Goal: Task Accomplishment & Management: Complete application form

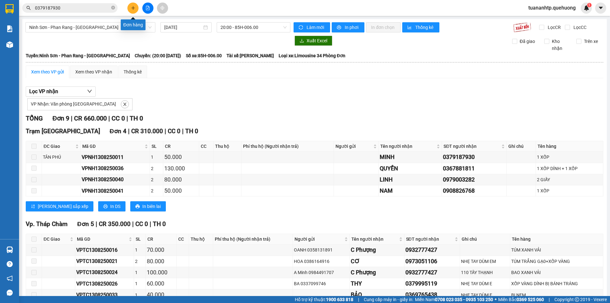
click at [134, 7] on icon "plus" at bounding box center [133, 8] width 4 height 4
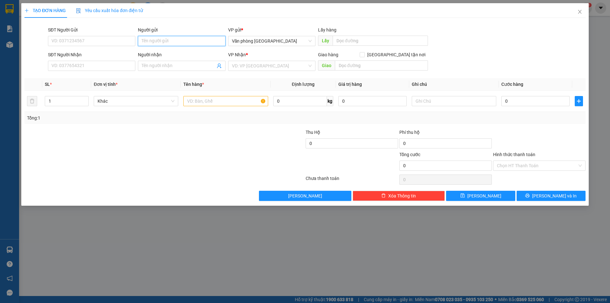
click at [151, 42] on input "Người gửi" at bounding box center [181, 41] width 87 height 10
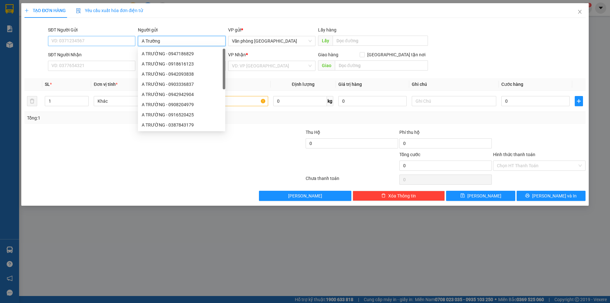
type input "A Trường"
click at [80, 37] on input "SĐT Người Gửi" at bounding box center [91, 41] width 87 height 10
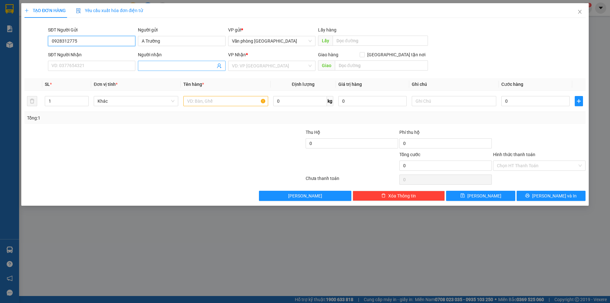
type input "0928312775"
click at [149, 62] on span at bounding box center [181, 66] width 87 height 10
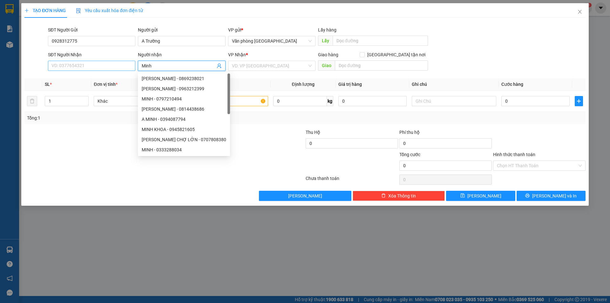
type input "Minh"
click at [83, 65] on input "SĐT Người Nhận" at bounding box center [91, 66] width 87 height 10
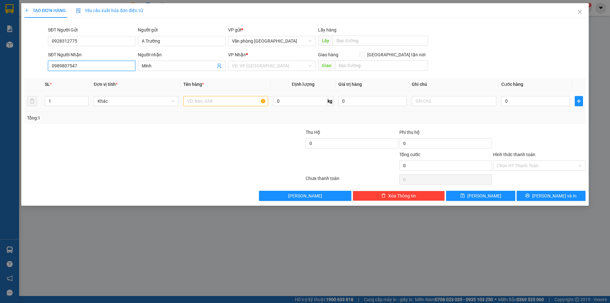
type input "0989807547"
click at [202, 102] on input "text" at bounding box center [225, 101] width 84 height 10
type input "2 Cây Gỗ"
click at [521, 103] on input "0" at bounding box center [535, 101] width 68 height 10
click at [273, 62] on input "search" at bounding box center [269, 66] width 75 height 10
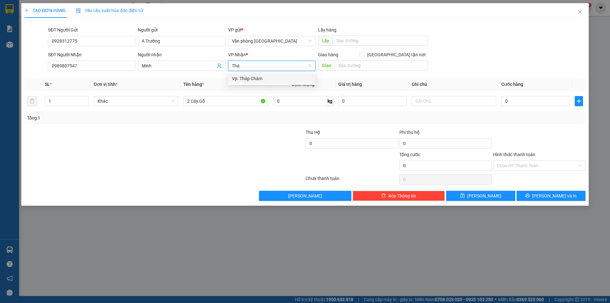
type input "Tháp"
click at [290, 79] on div "Vp. Tháp Chàm" at bounding box center [272, 78] width 80 height 7
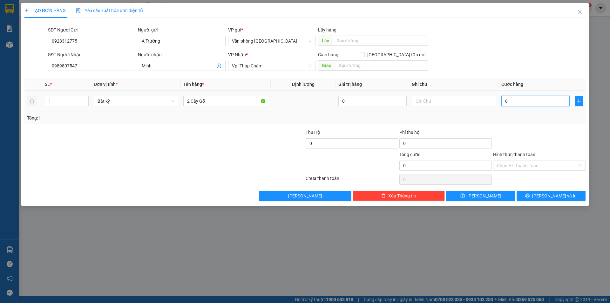
click at [518, 99] on input "0" at bounding box center [535, 101] width 68 height 10
click at [444, 99] on input "text" at bounding box center [453, 101] width 84 height 10
click at [244, 99] on input "2 Cây Gỗ" at bounding box center [225, 101] width 84 height 10
type input "2 Cây [PERSON_NAME]"
click at [530, 97] on input "0" at bounding box center [535, 101] width 68 height 10
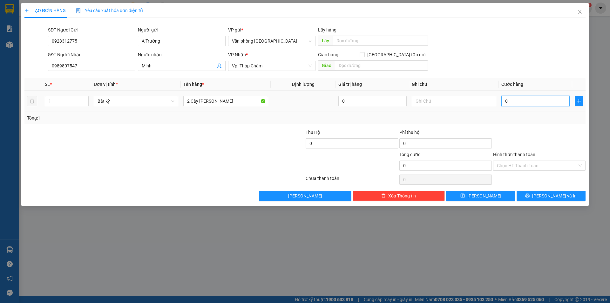
type input "6"
type input "60"
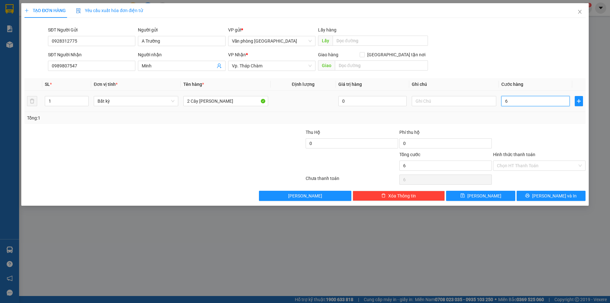
type input "60"
type input "600"
type input "6.000"
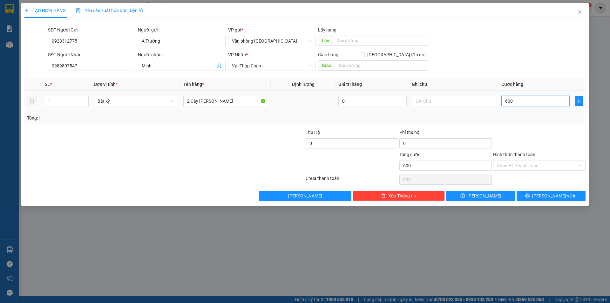
type input "6.000"
type input "60.000"
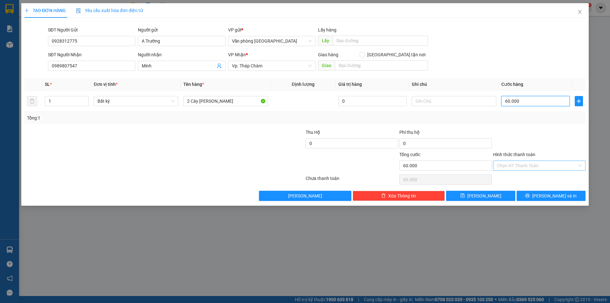
type input "60.000"
click at [511, 165] on input "Hình thức thanh toán" at bounding box center [537, 166] width 80 height 10
click at [466, 215] on div "TẠO ĐƠN HÀNG Yêu cầu xuất hóa đơn điện tử Transit Pickup Surcharge Ids Transit …" at bounding box center [305, 151] width 610 height 303
click at [529, 193] on icon "printer" at bounding box center [527, 195] width 4 height 4
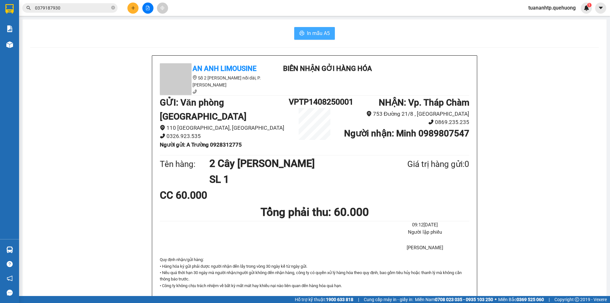
click at [314, 37] on span "In mẫu A5" at bounding box center [318, 33] width 23 height 8
click at [132, 10] on button at bounding box center [132, 8] width 11 height 11
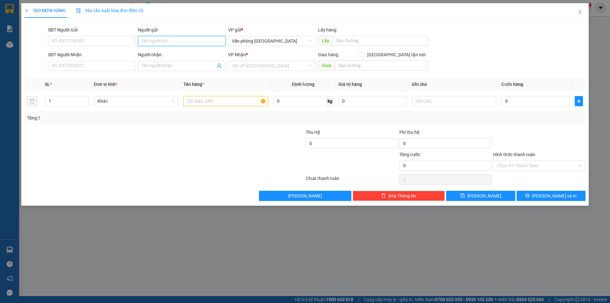
click at [168, 43] on input "Người gửi" at bounding box center [181, 41] width 87 height 10
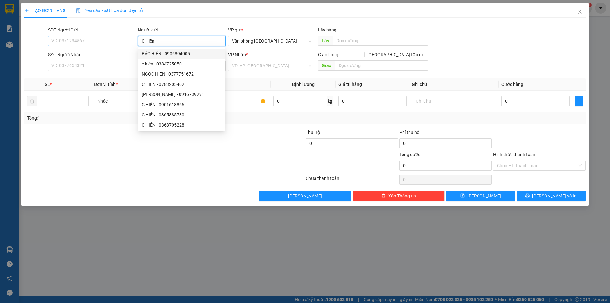
type input "C Hiền"
click at [103, 38] on input "SĐT Người Gửi" at bounding box center [91, 41] width 87 height 10
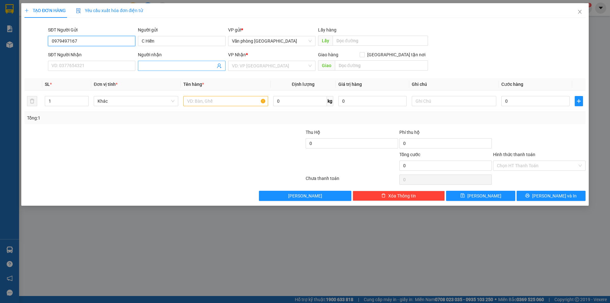
type input "0979497167"
click at [151, 63] on input "Người nhận" at bounding box center [178, 65] width 73 height 7
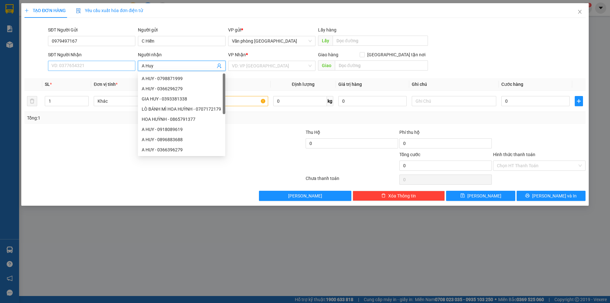
type input "A Huy"
click at [102, 67] on input "SĐT Người Nhận" at bounding box center [91, 66] width 87 height 10
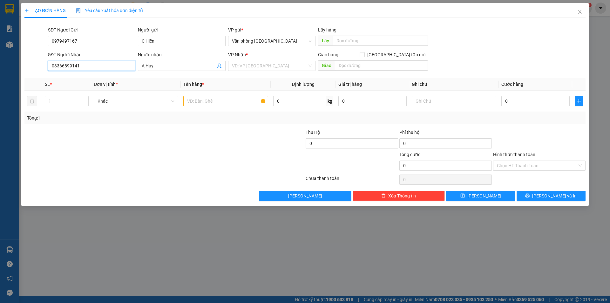
click at [86, 66] on input "03366899141" at bounding box center [91, 66] width 87 height 10
drag, startPoint x: 80, startPoint y: 65, endPoint x: 67, endPoint y: 67, distance: 12.5
click at [67, 67] on input "03366899141" at bounding box center [91, 66] width 87 height 10
click at [270, 66] on input "search" at bounding box center [269, 66] width 75 height 10
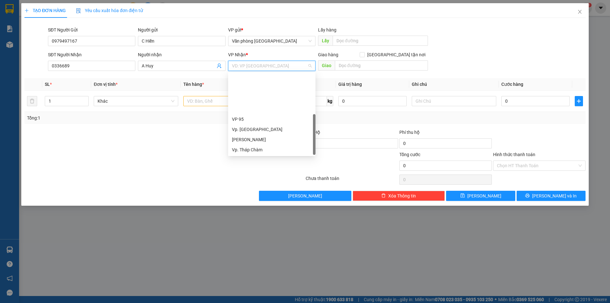
scroll to position [51, 0]
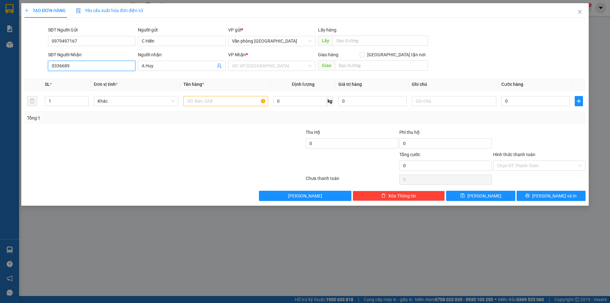
drag, startPoint x: 71, startPoint y: 66, endPoint x: 31, endPoint y: 62, distance: 40.6
click at [31, 67] on div "SĐT Người Nhận 0336689 0336689 Người nhận A Huy VP Nhận * VD: VP [GEOGRAPHIC_DA…" at bounding box center [305, 62] width 562 height 22
type input "0918560638"
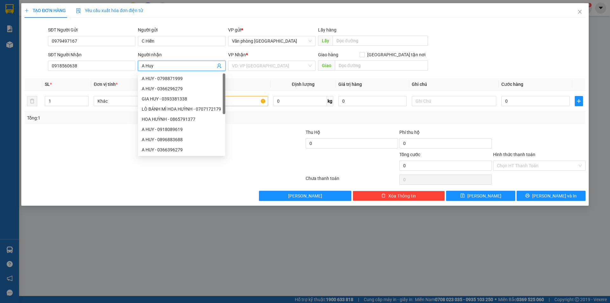
drag, startPoint x: 161, startPoint y: 66, endPoint x: 147, endPoint y: 66, distance: 14.6
click at [147, 66] on input "A Huy" at bounding box center [178, 65] width 73 height 7
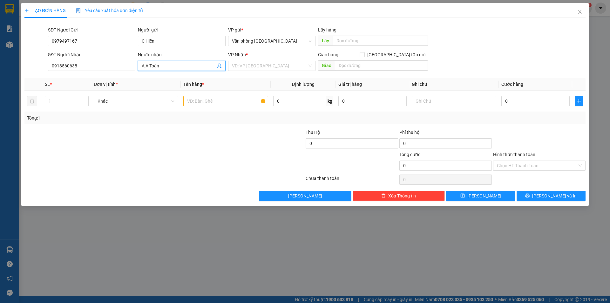
click at [148, 66] on input "A A Toàn" at bounding box center [178, 65] width 73 height 7
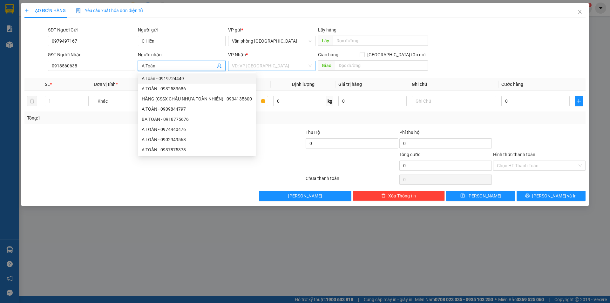
type input "A Toàn"
click at [292, 68] on input "search" at bounding box center [269, 66] width 75 height 10
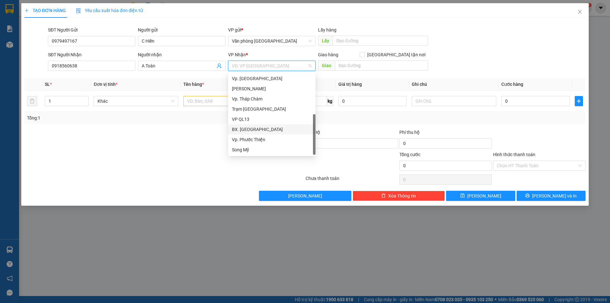
click at [244, 131] on div "BX. [GEOGRAPHIC_DATA]" at bounding box center [272, 129] width 80 height 7
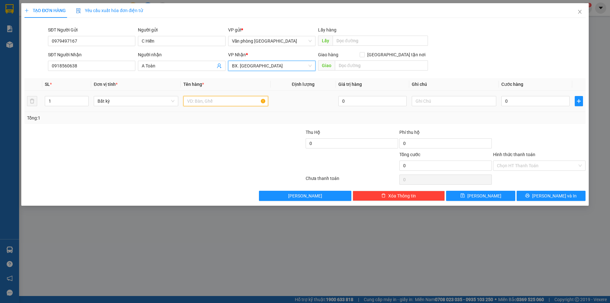
click at [243, 101] on input "text" at bounding box center [225, 101] width 84 height 10
type input "1 bao thư"
click at [520, 99] on input "0" at bounding box center [535, 101] width 68 height 10
type input "3"
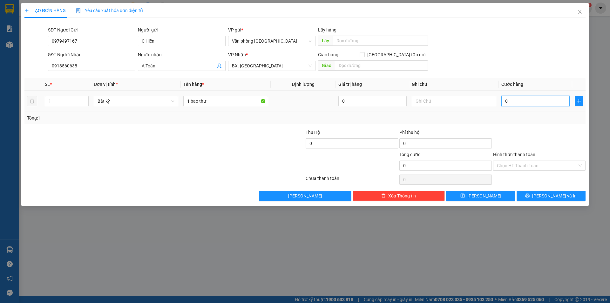
type input "3"
type input "30"
type input "300"
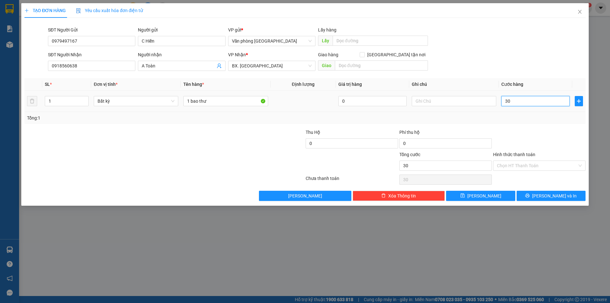
type input "300"
type input "3.000"
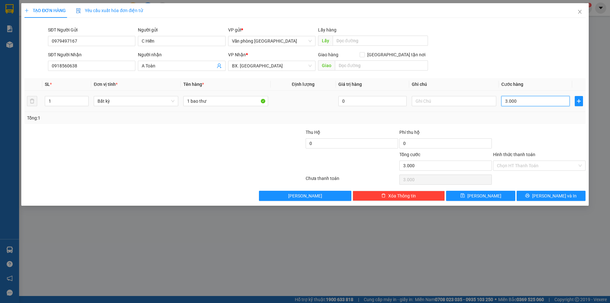
type input "30.000"
click at [549, 168] on input "Hình thức thanh toán" at bounding box center [537, 166] width 80 height 10
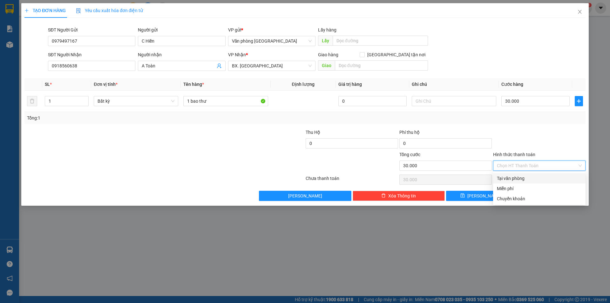
click at [515, 178] on div "Tại văn phòng" at bounding box center [539, 178] width 85 height 7
type input "0"
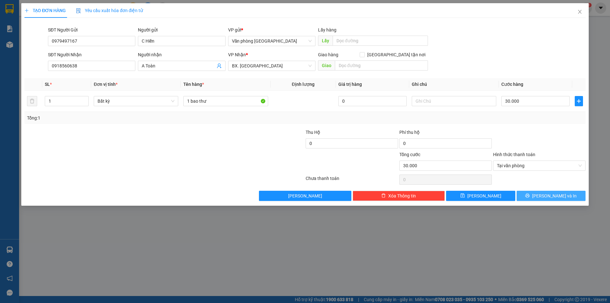
click at [562, 194] on span "[PERSON_NAME] và In" at bounding box center [554, 195] width 44 height 7
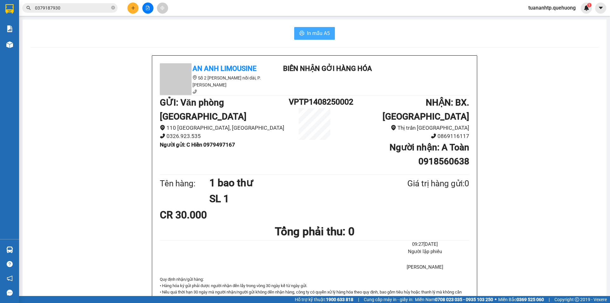
click at [317, 32] on span "In mẫu A5" at bounding box center [318, 33] width 23 height 8
click at [132, 8] on icon "plus" at bounding box center [132, 8] width 3 height 0
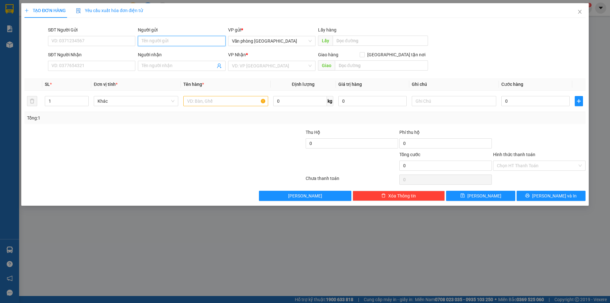
click at [150, 41] on input "Người gửi" at bounding box center [181, 41] width 87 height 10
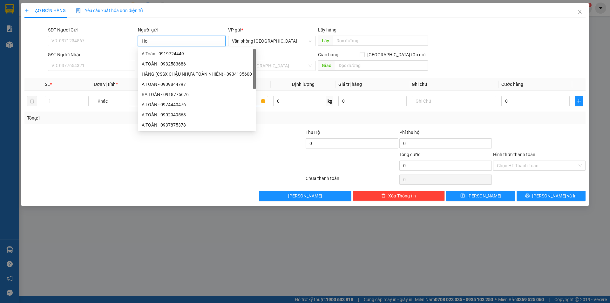
type input "H"
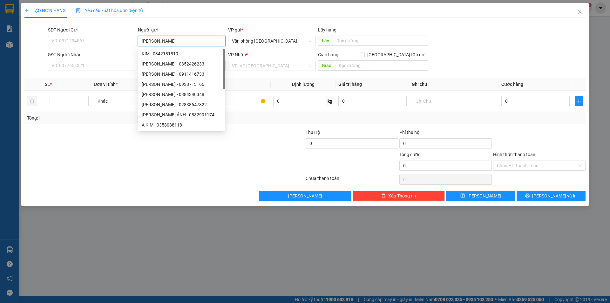
type input "[PERSON_NAME]"
click at [106, 43] on input "SĐT Người Gửi" at bounding box center [91, 41] width 87 height 10
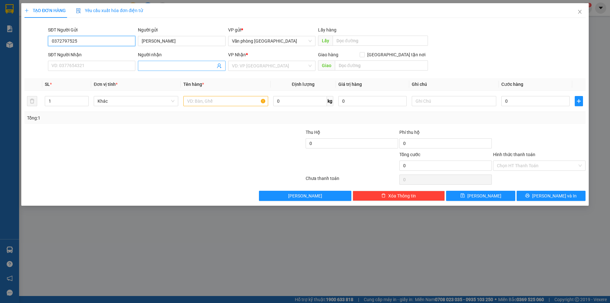
type input "0372797525"
click at [148, 65] on input "Người nhận" at bounding box center [178, 65] width 73 height 7
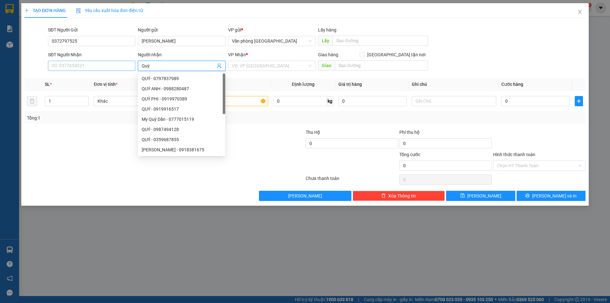
type input "Quý"
click at [104, 63] on input "SĐT Người Nhận" at bounding box center [91, 66] width 87 height 10
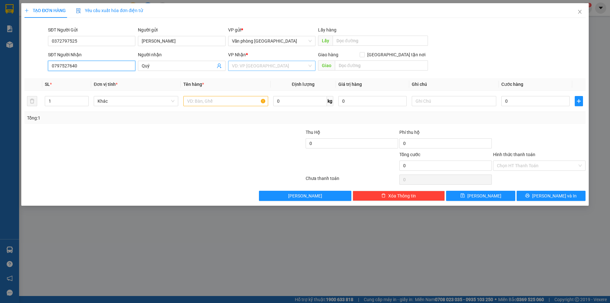
type input "0797527640"
click at [250, 66] on input "search" at bounding box center [269, 66] width 75 height 10
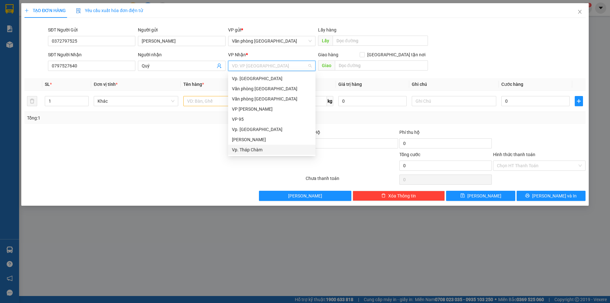
click at [249, 150] on div "Vp. Tháp Chàm" at bounding box center [272, 149] width 80 height 7
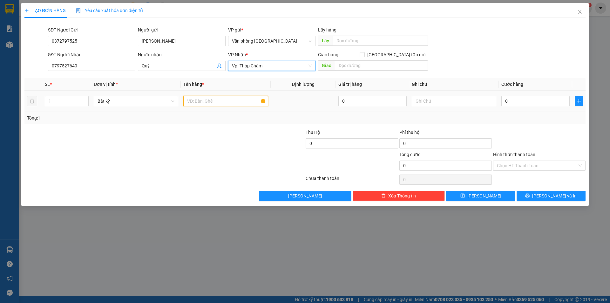
click at [209, 105] on input "text" at bounding box center [225, 101] width 84 height 10
click at [509, 99] on input "0" at bounding box center [535, 101] width 68 height 10
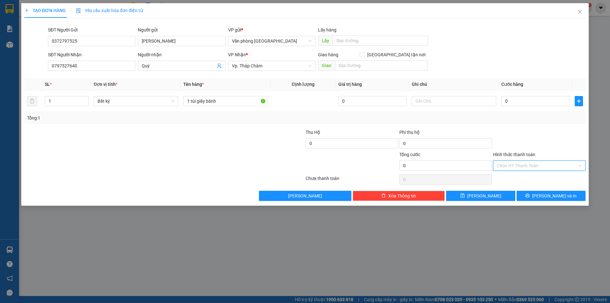
click at [507, 166] on input "Hình thức thanh toán" at bounding box center [537, 166] width 80 height 10
click at [509, 179] on div "Tại văn phòng" at bounding box center [539, 178] width 85 height 7
click at [519, 98] on input "0" at bounding box center [535, 101] width 68 height 10
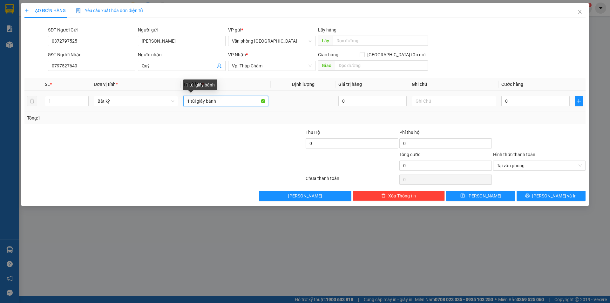
click at [225, 102] on input "1 túi giấy bánh" at bounding box center [225, 101] width 84 height 10
drag, startPoint x: 211, startPoint y: 100, endPoint x: 293, endPoint y: 105, distance: 82.0
click at [290, 106] on tr "1 Bất kỳ 1 túi giấy bánh HÀNG DỄ VỠ XIN NHẸ TAY 0 0" at bounding box center [304, 100] width 561 height 21
type input "1 túi giấy bánh HÀNG DỄ VỠ XIN NHẸ TAY"
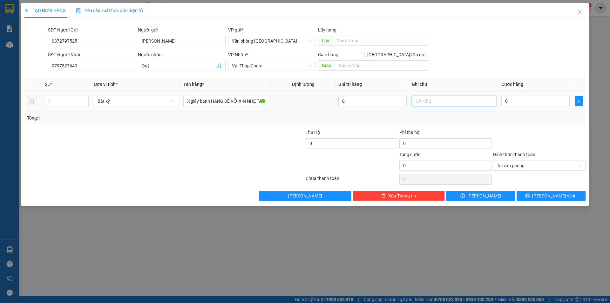
scroll to position [0, 0]
click at [423, 99] on input "text" at bounding box center [453, 101] width 84 height 10
paste input "HÀNG DỄ VỠ XIN NHẸ TAY"
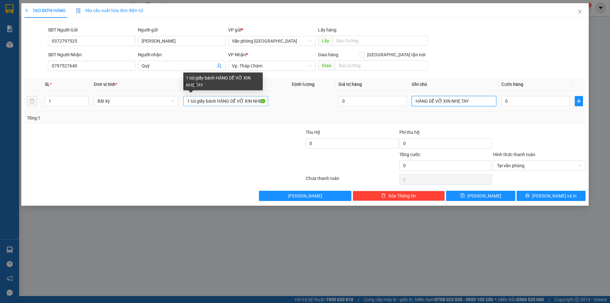
type input "HÀNG DỄ VỠ XIN NHẸ TAY"
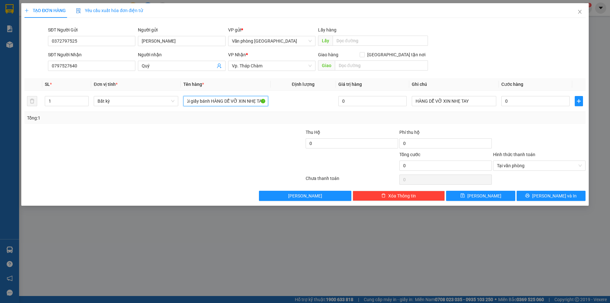
drag, startPoint x: 219, startPoint y: 102, endPoint x: 292, endPoint y: 113, distance: 74.1
click at [292, 113] on div "SL * Đơn vị tính * Tên hàng * Định lượng Giá trị hàng Ghi chú Cước hàng 1 Bất k…" at bounding box center [304, 101] width 561 height 46
type input "1 túi giấy bánh"
click at [472, 101] on input "HÀNG DỄ VỠ XIN NHẸ TAY" at bounding box center [453, 101] width 84 height 10
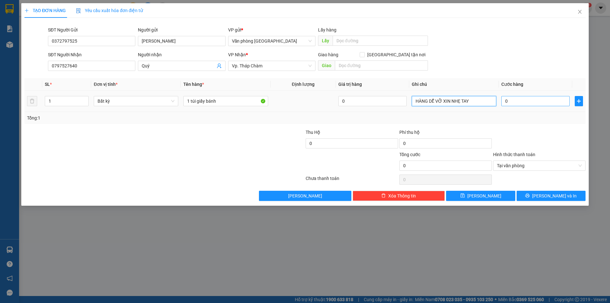
type input "HÀNG DỄ VỠ XIN NHẸ TAY"
click at [523, 103] on input "0" at bounding box center [535, 101] width 68 height 10
type input "03"
type input "3"
type input "030"
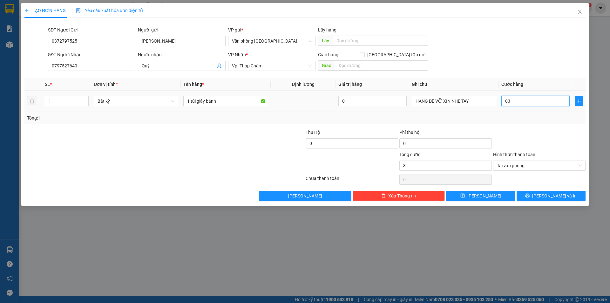
type input "30"
type input "0.300"
type input "300"
type input "03.000"
type input "3.000"
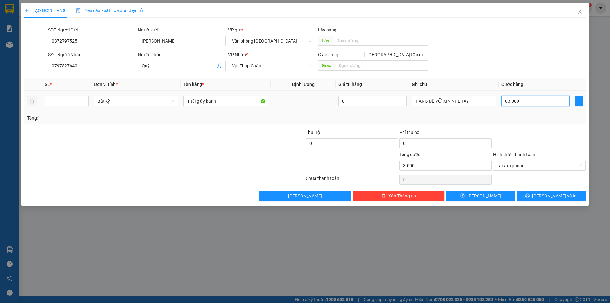
type input "030.000"
type input "30.000"
click at [517, 104] on input "030.000" at bounding box center [535, 101] width 68 height 10
click at [506, 102] on input "030.000" at bounding box center [535, 101] width 68 height 10
type input "30.000"
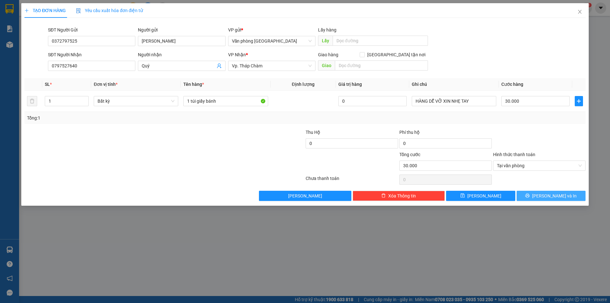
click at [535, 194] on button "[PERSON_NAME] và In" at bounding box center [550, 195] width 69 height 10
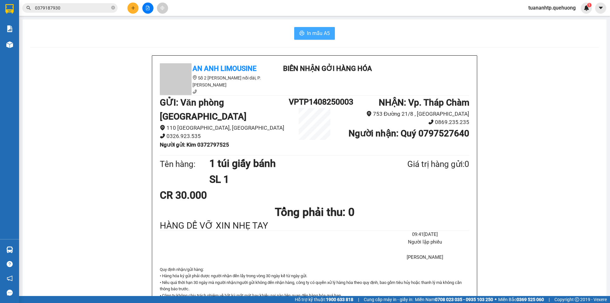
click at [316, 36] on span "In mẫu A5" at bounding box center [318, 33] width 23 height 8
